Goal: Answer question/provide support: Answer question/provide support

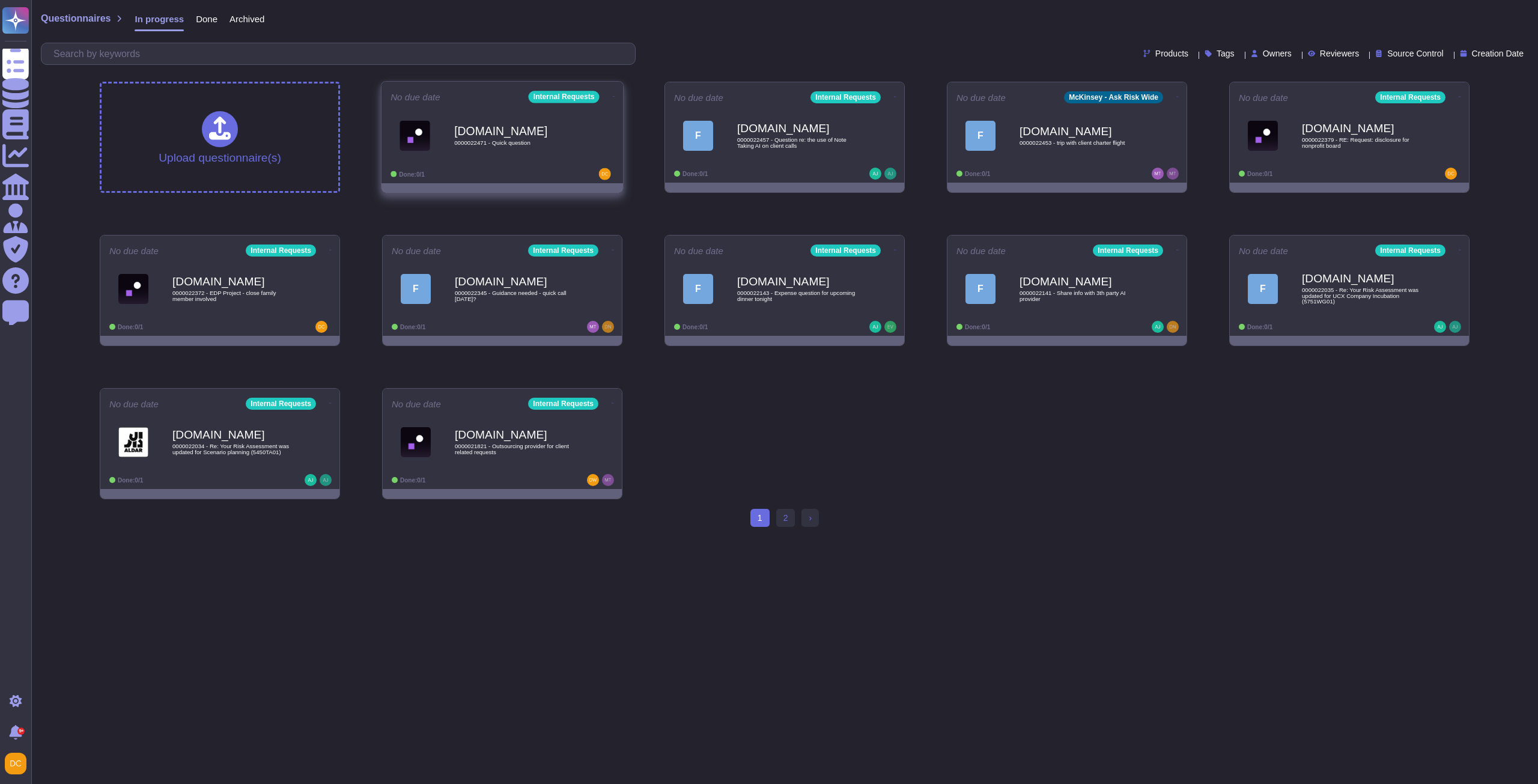
click at [520, 138] on div "[DOMAIN_NAME] 0000022471 - Quick question" at bounding box center [515, 135] width 121 height 49
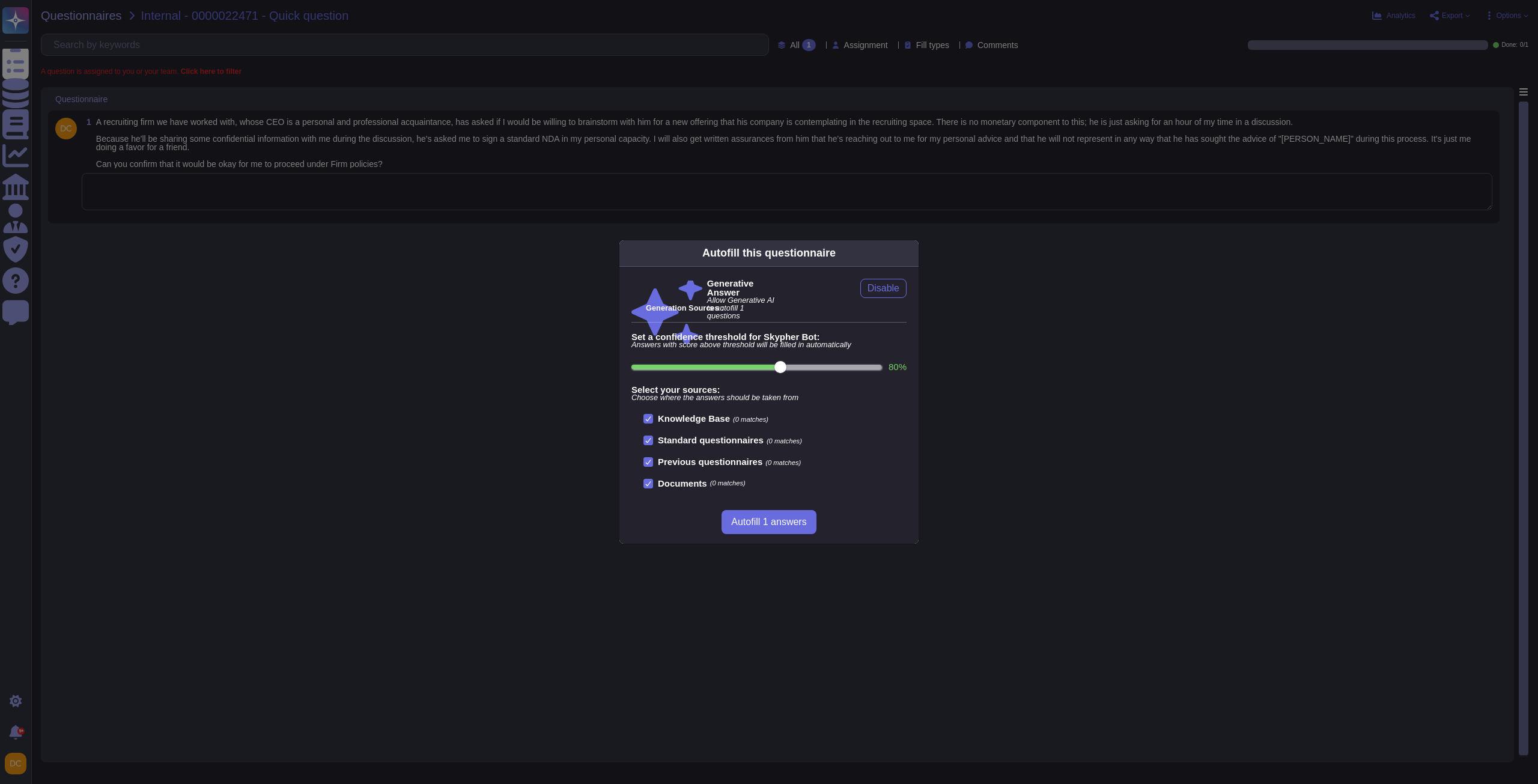
click at [358, 251] on div "Autofill this questionnaire Generative Answer Allow Generative AI to autofill 1…" at bounding box center [769, 392] width 1538 height 784
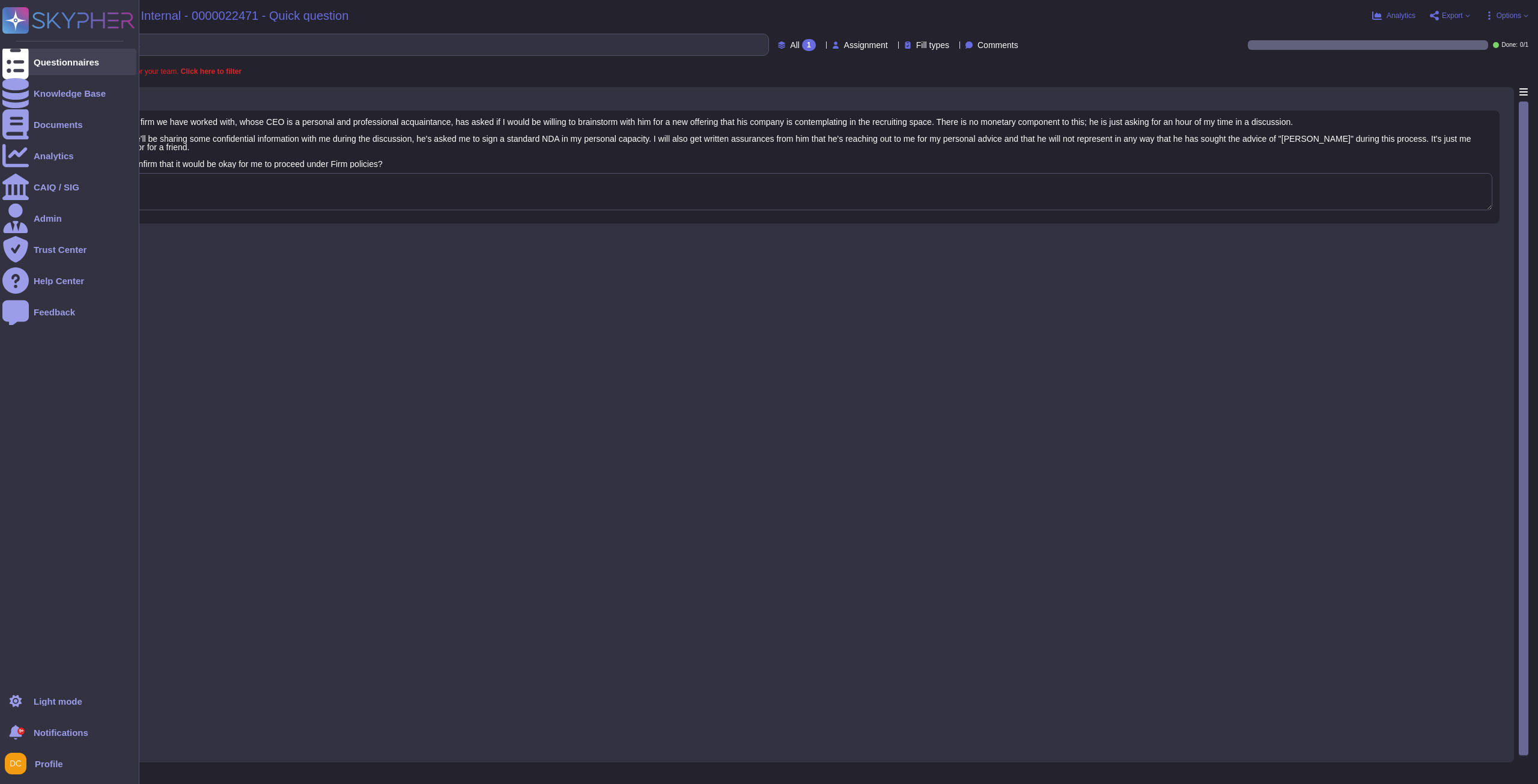
click at [25, 67] on div at bounding box center [16, 62] width 27 height 27
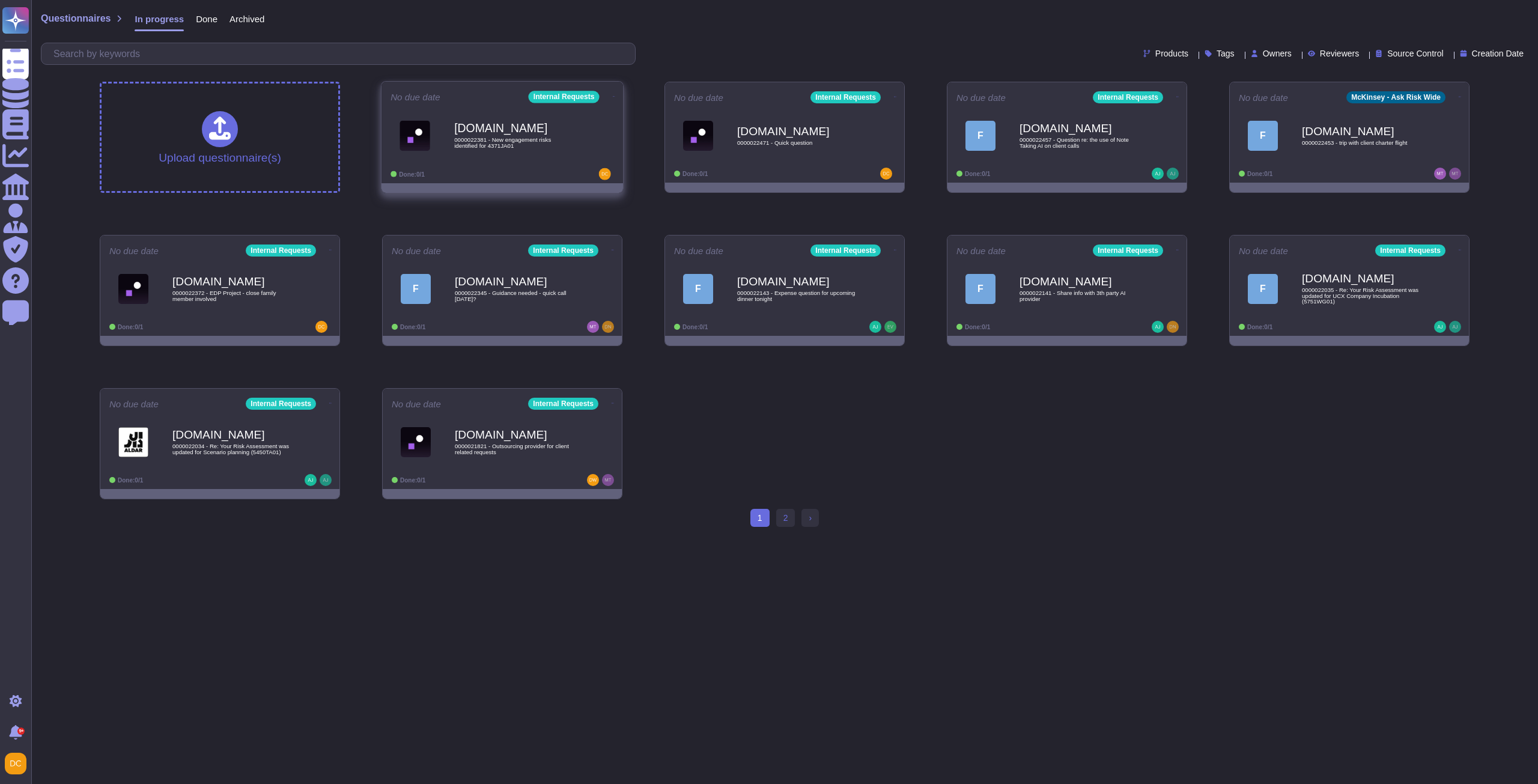
click at [452, 133] on span "[DOMAIN_NAME] 0000022381 - New engagement risks identified for 4371JA01" at bounding box center [502, 135] width 223 height 49
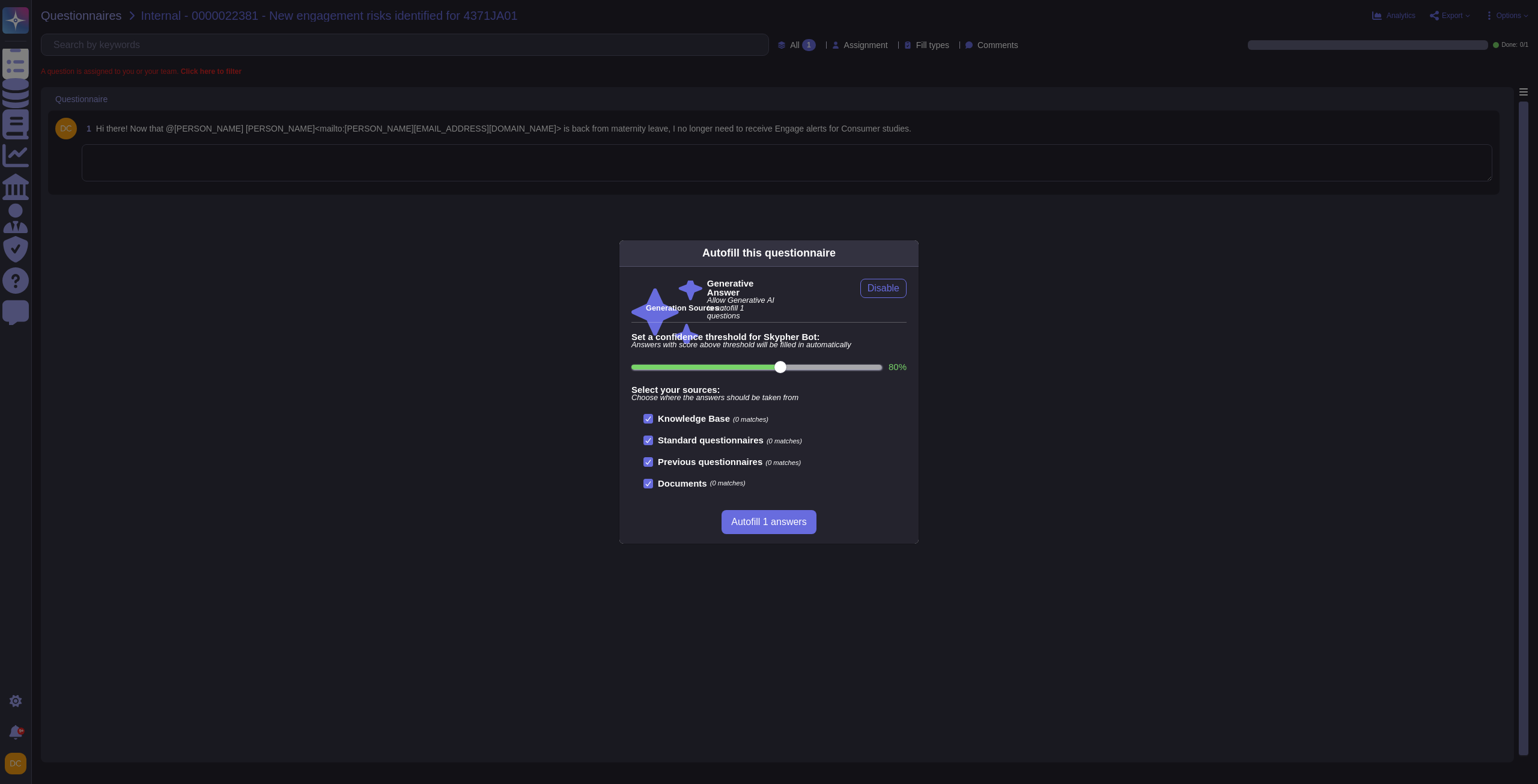
click at [397, 181] on div "Autofill this questionnaire Generative Answer Allow Generative AI to autofill 1…" at bounding box center [769, 392] width 1538 height 784
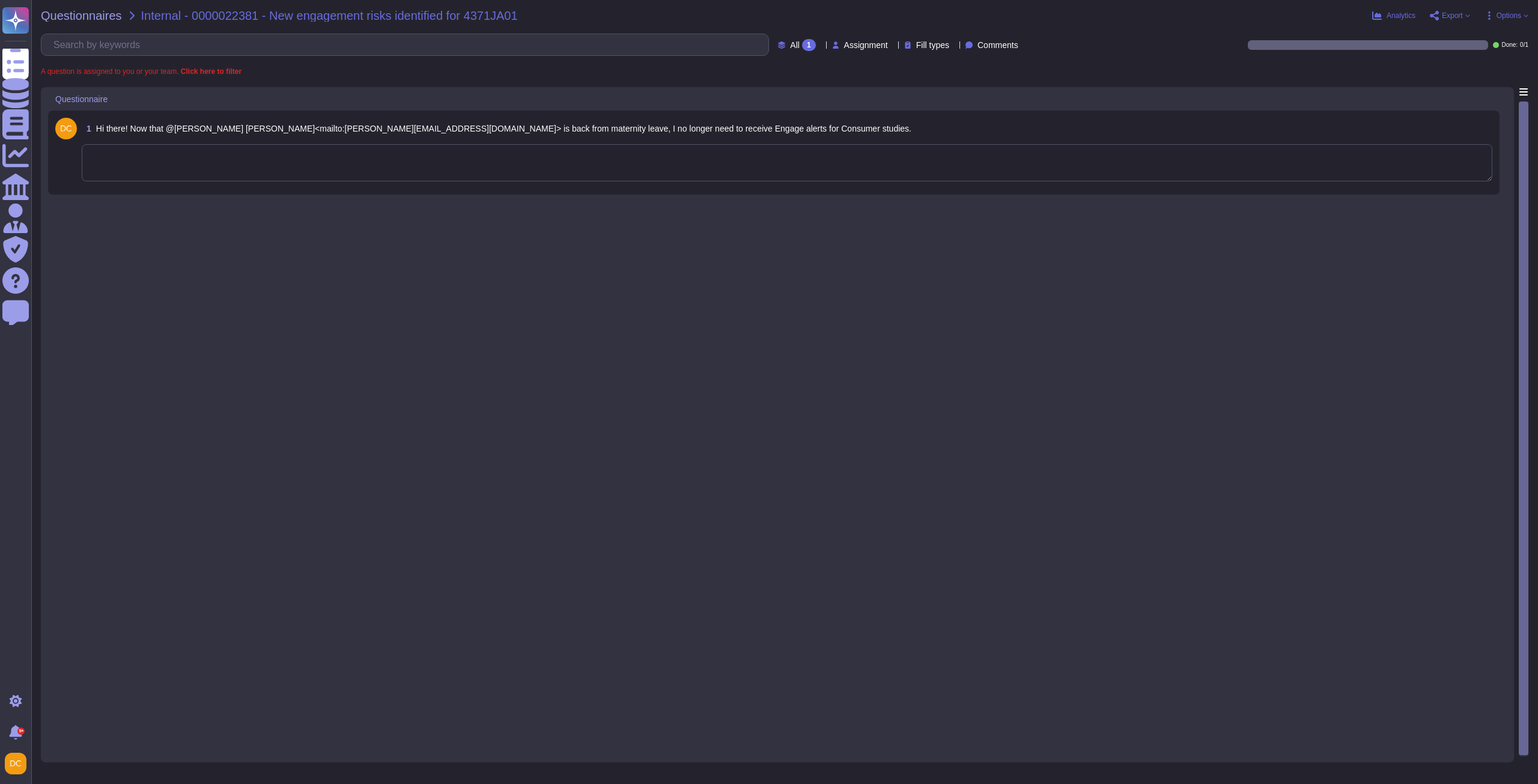
click at [319, 159] on textarea at bounding box center [786, 163] width 1411 height 37
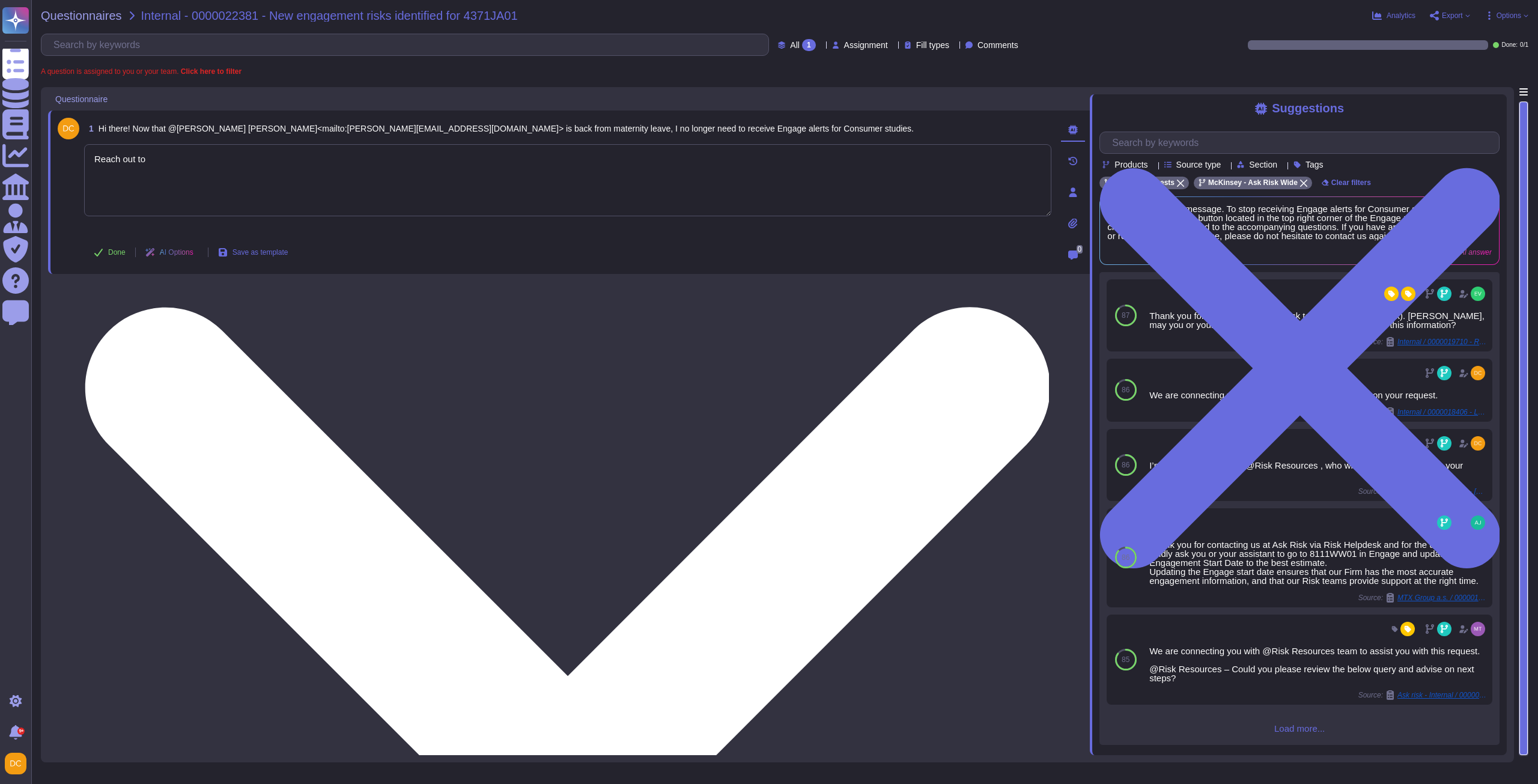
paste textarea "[PERSON_NAME] <[PERSON_NAME][EMAIL_ADDRESS][DOMAIN_NAME]>"
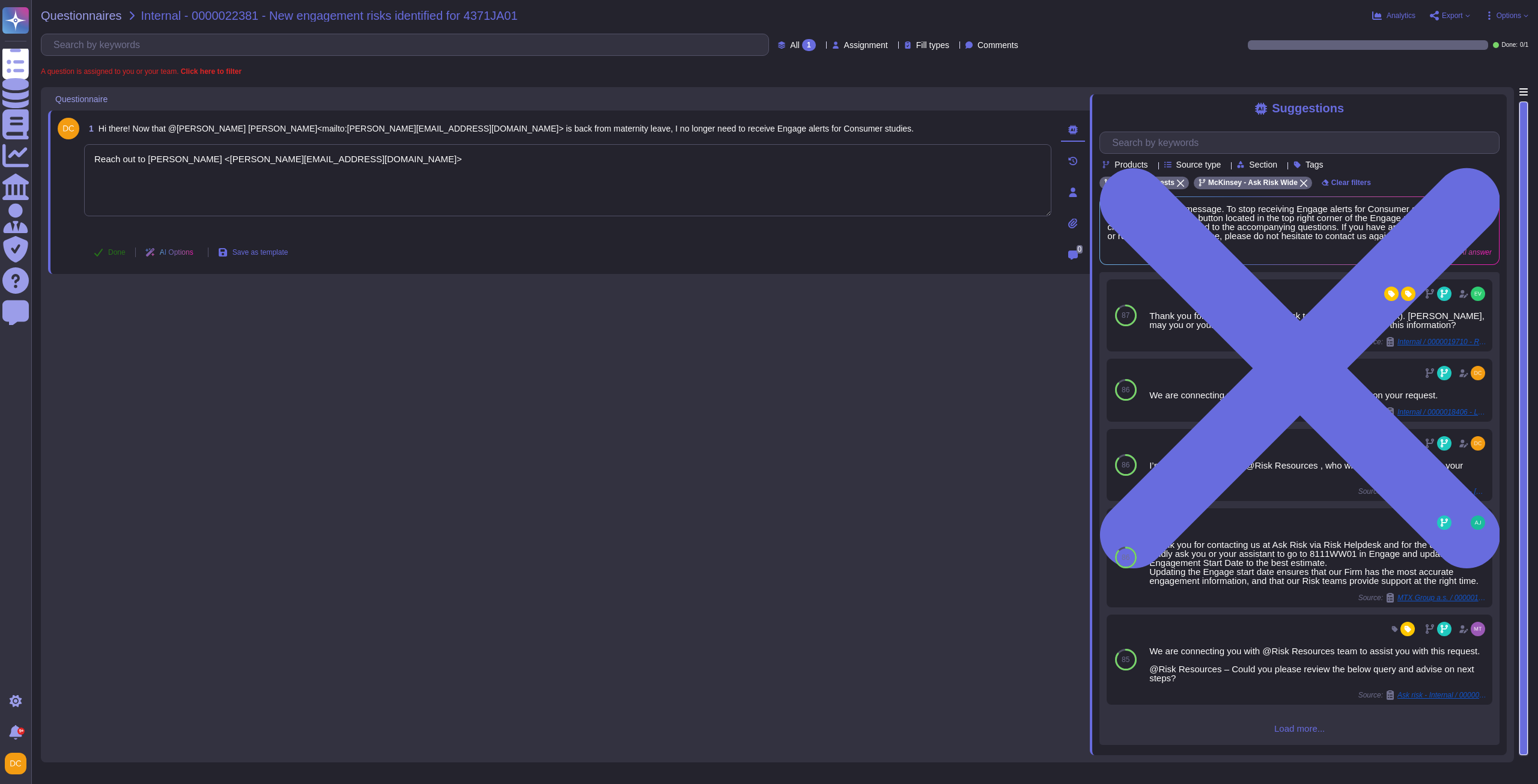
type textarea "Reach out to [PERSON_NAME] <[PERSON_NAME][EMAIL_ADDRESS][DOMAIN_NAME]>"
click at [110, 261] on button "Done" at bounding box center [109, 252] width 51 height 24
